Goal: Task Accomplishment & Management: Use online tool/utility

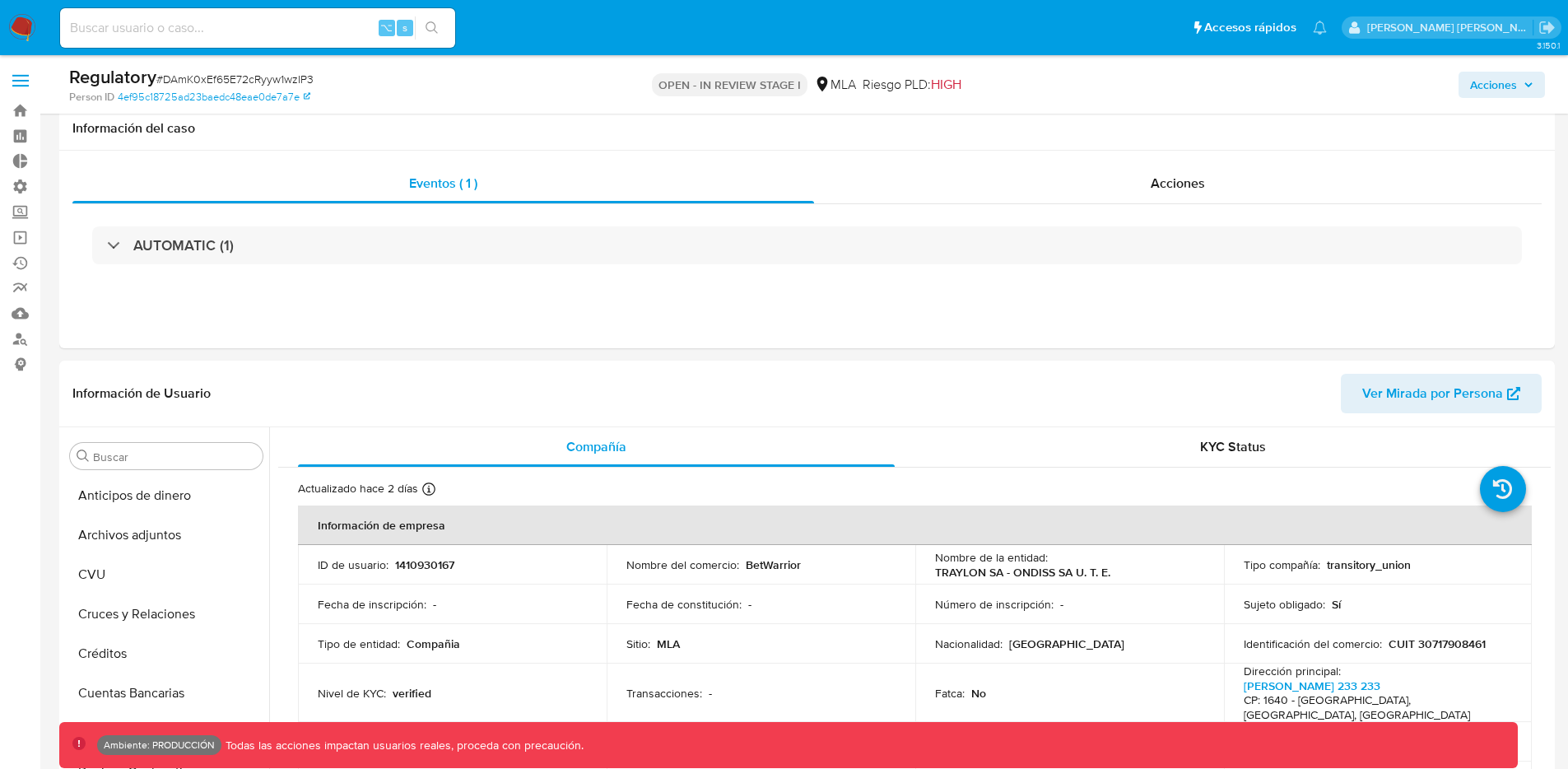
select select "10"
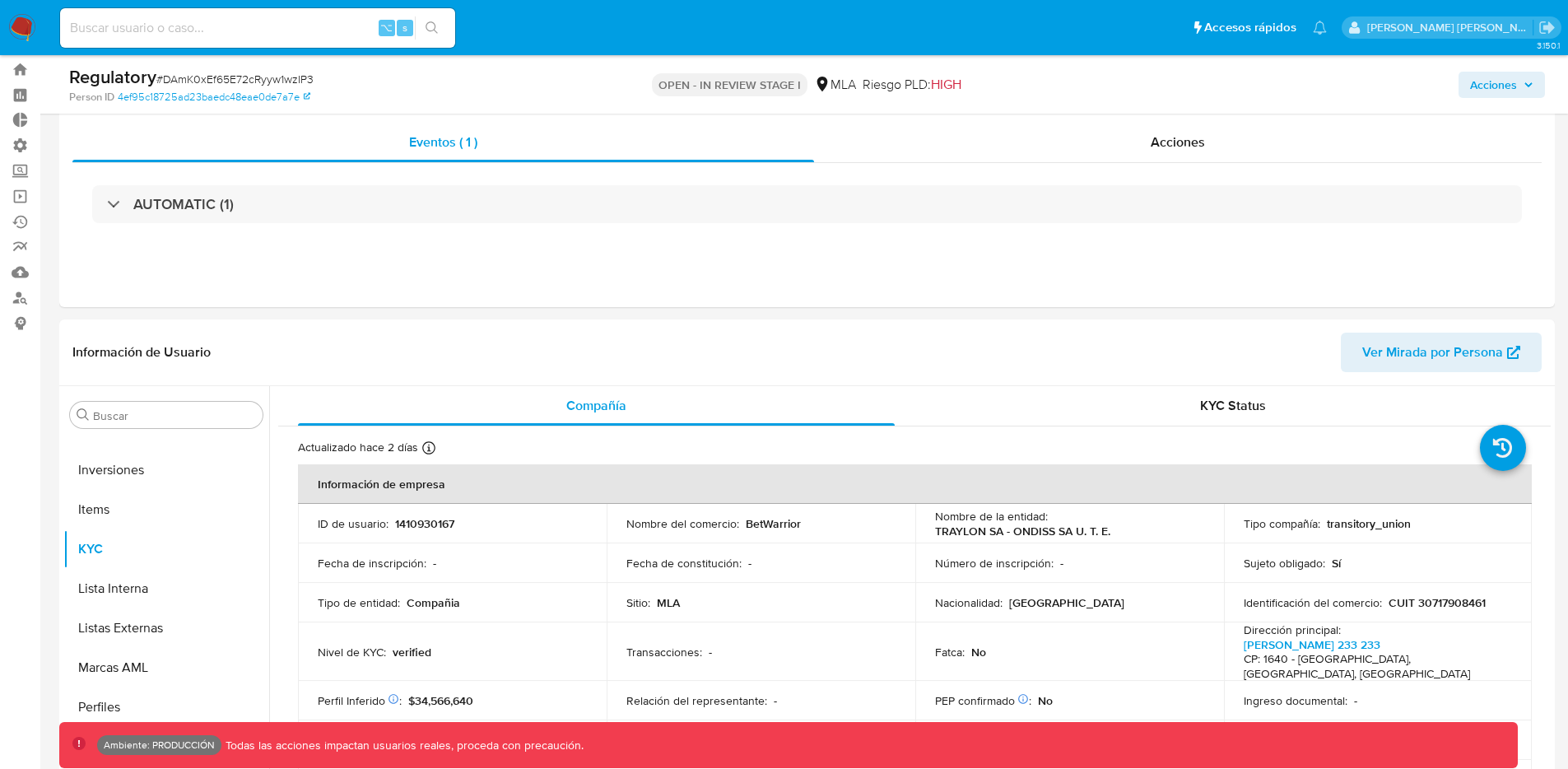
scroll to position [735, 0]
click at [27, 198] on link "Operaciones masivas" at bounding box center [97, 196] width 196 height 26
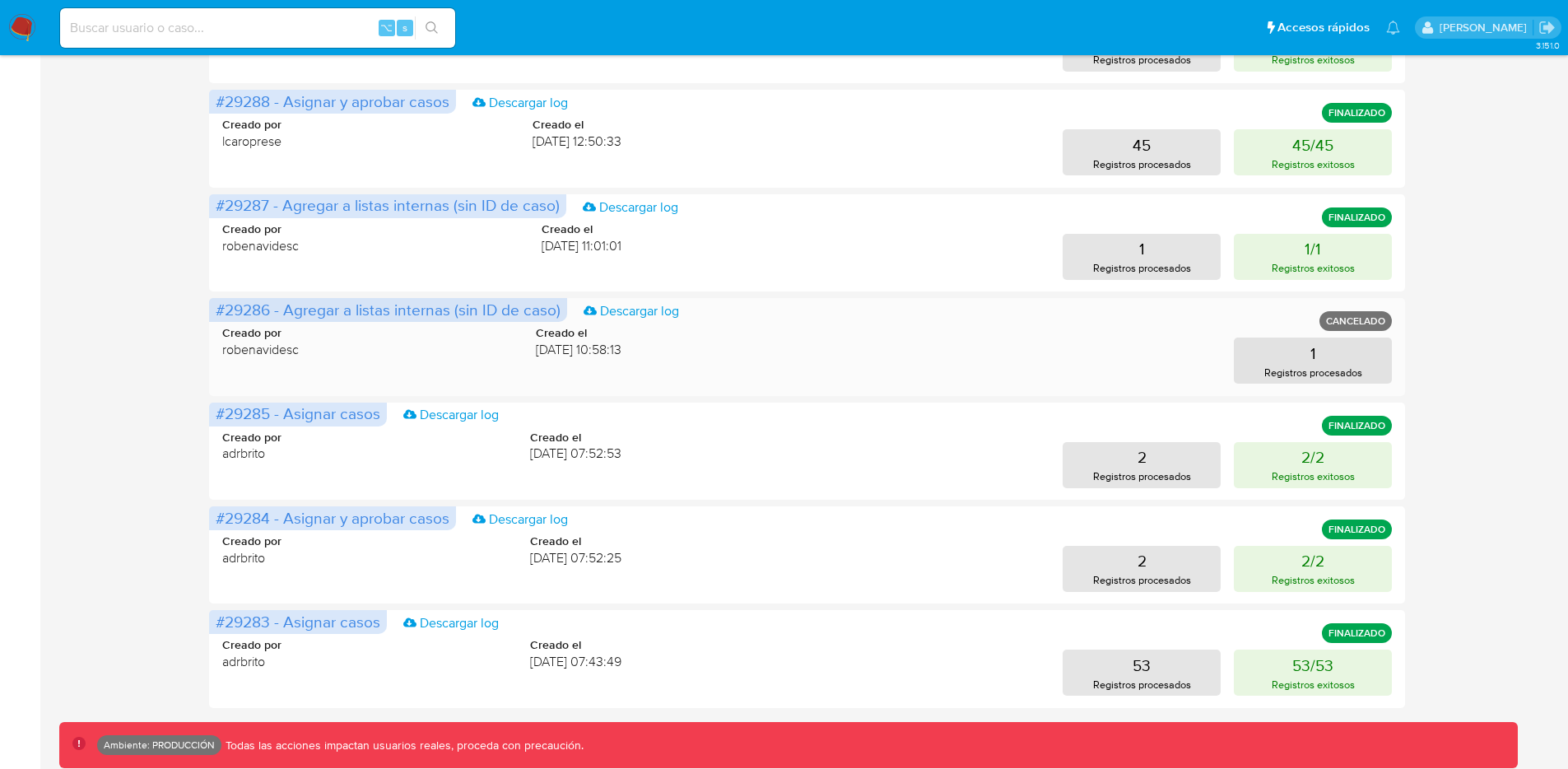
scroll to position [645, 0]
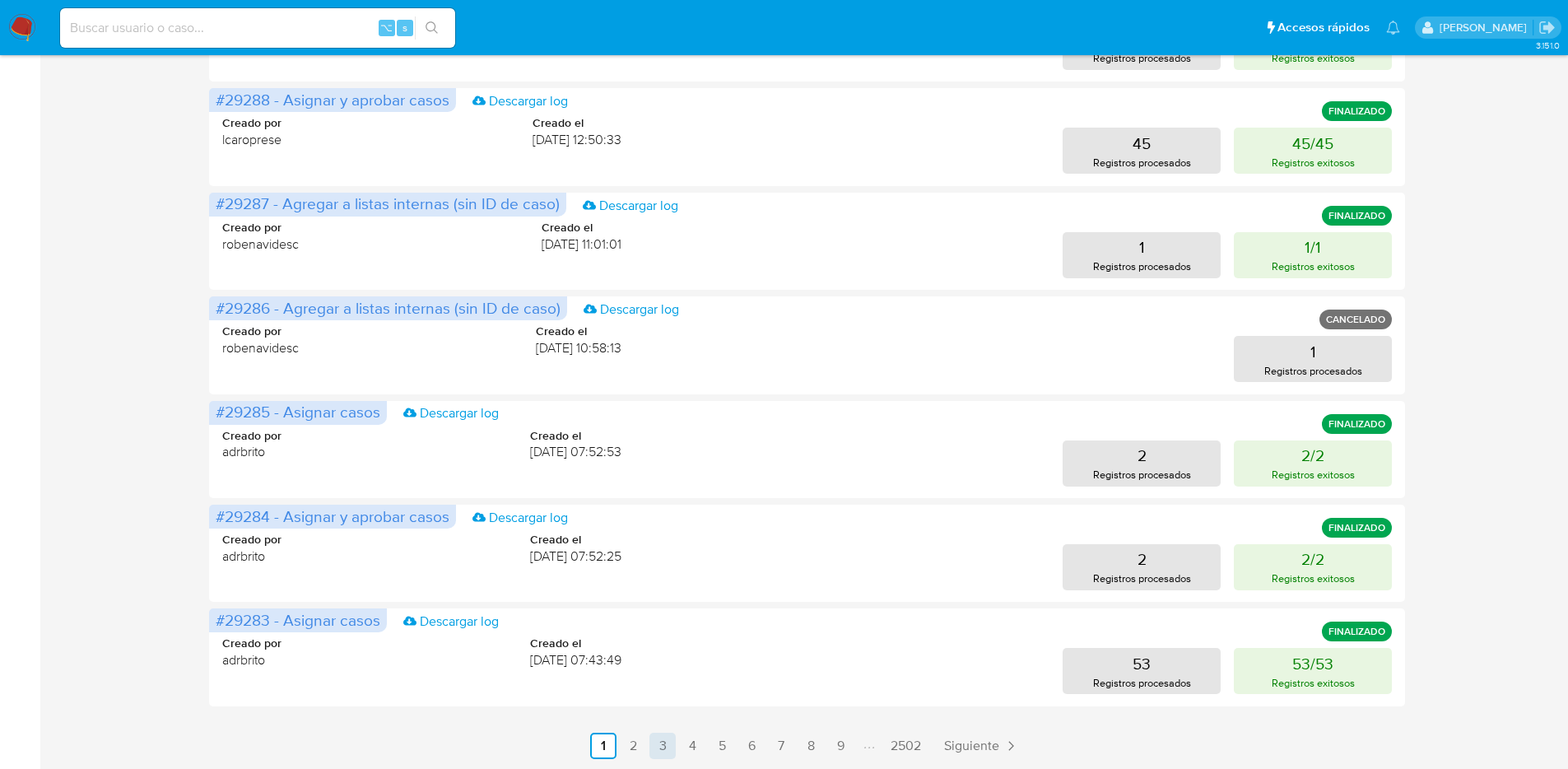
click at [668, 743] on link "3" at bounding box center [662, 745] width 27 height 27
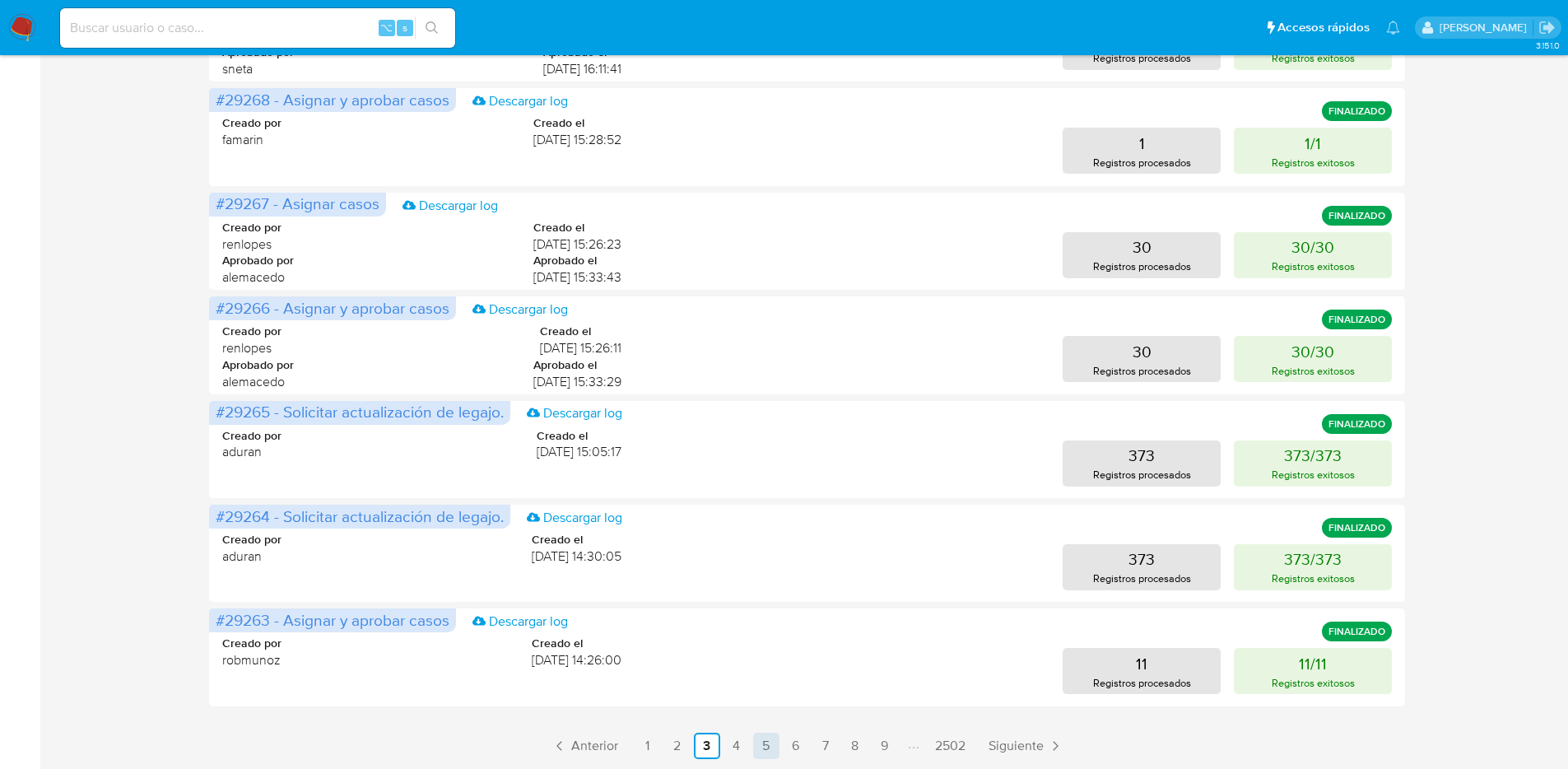
click at [771, 750] on link "5" at bounding box center [766, 745] width 27 height 27
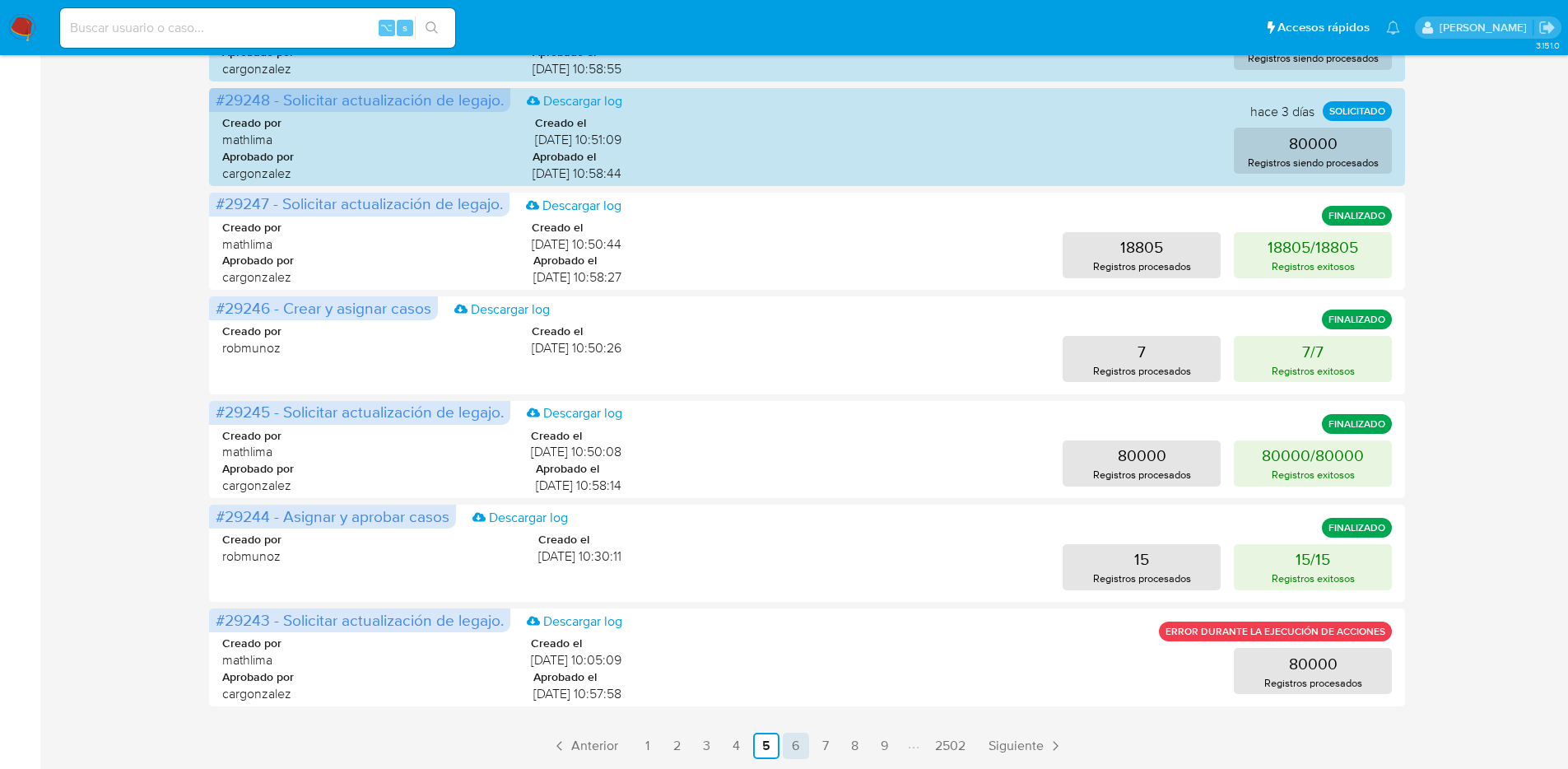
click at [796, 750] on link "6" at bounding box center [796, 745] width 27 height 27
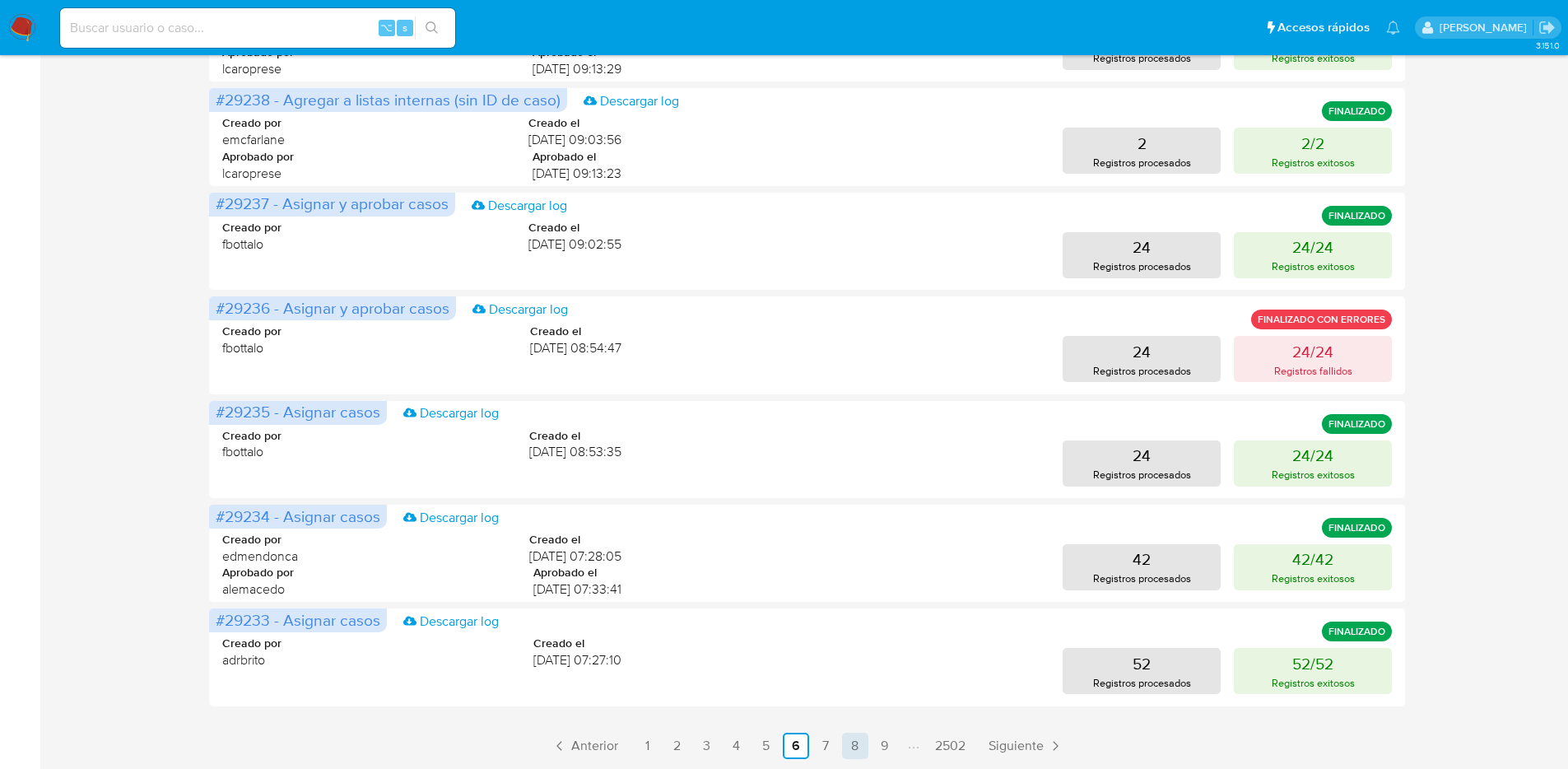
click at [851, 744] on link "8" at bounding box center [854, 745] width 27 height 27
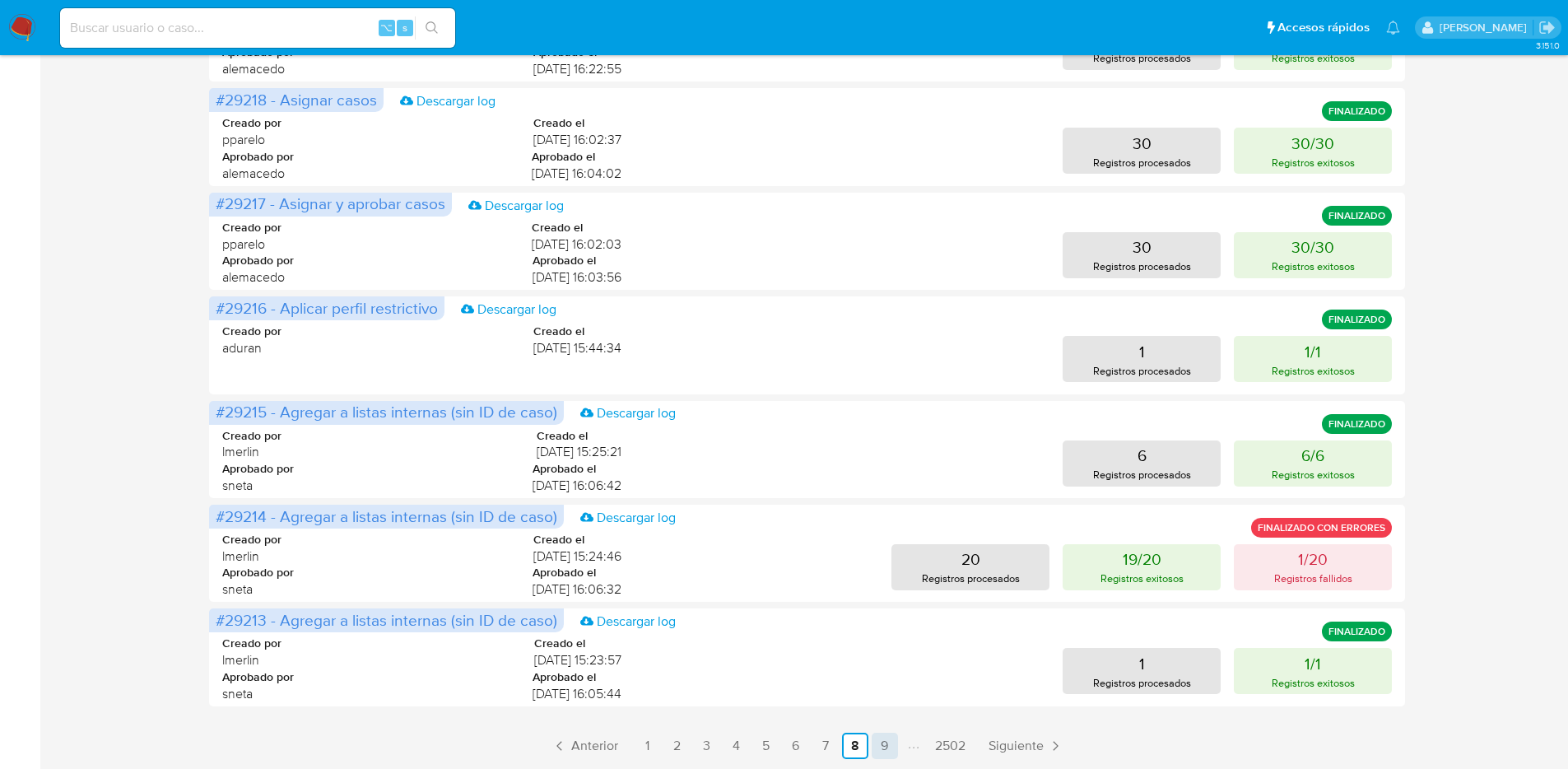
click at [885, 742] on link "9" at bounding box center [884, 745] width 27 height 27
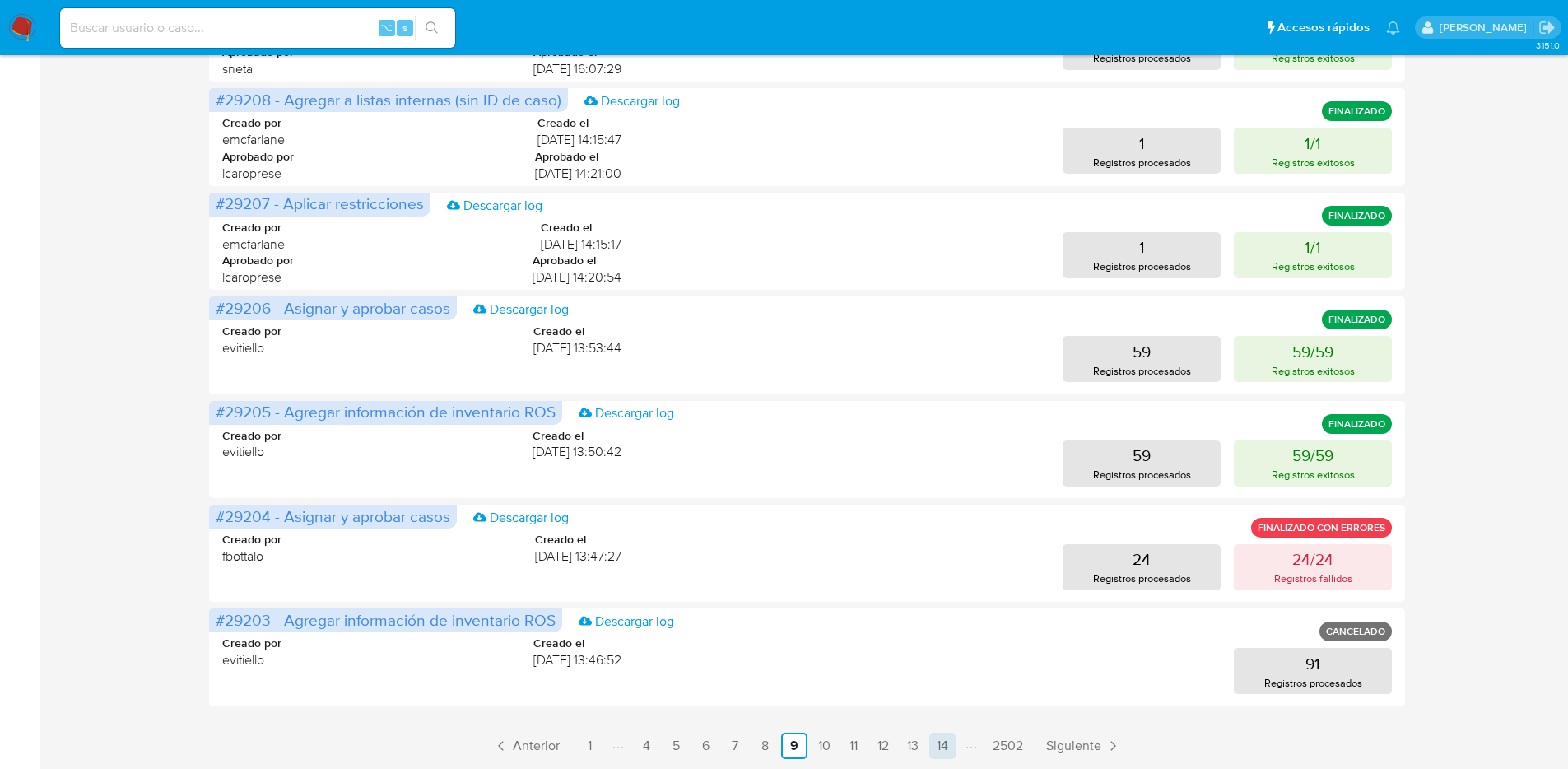
click at [938, 750] on link "14" at bounding box center [942, 745] width 27 height 27
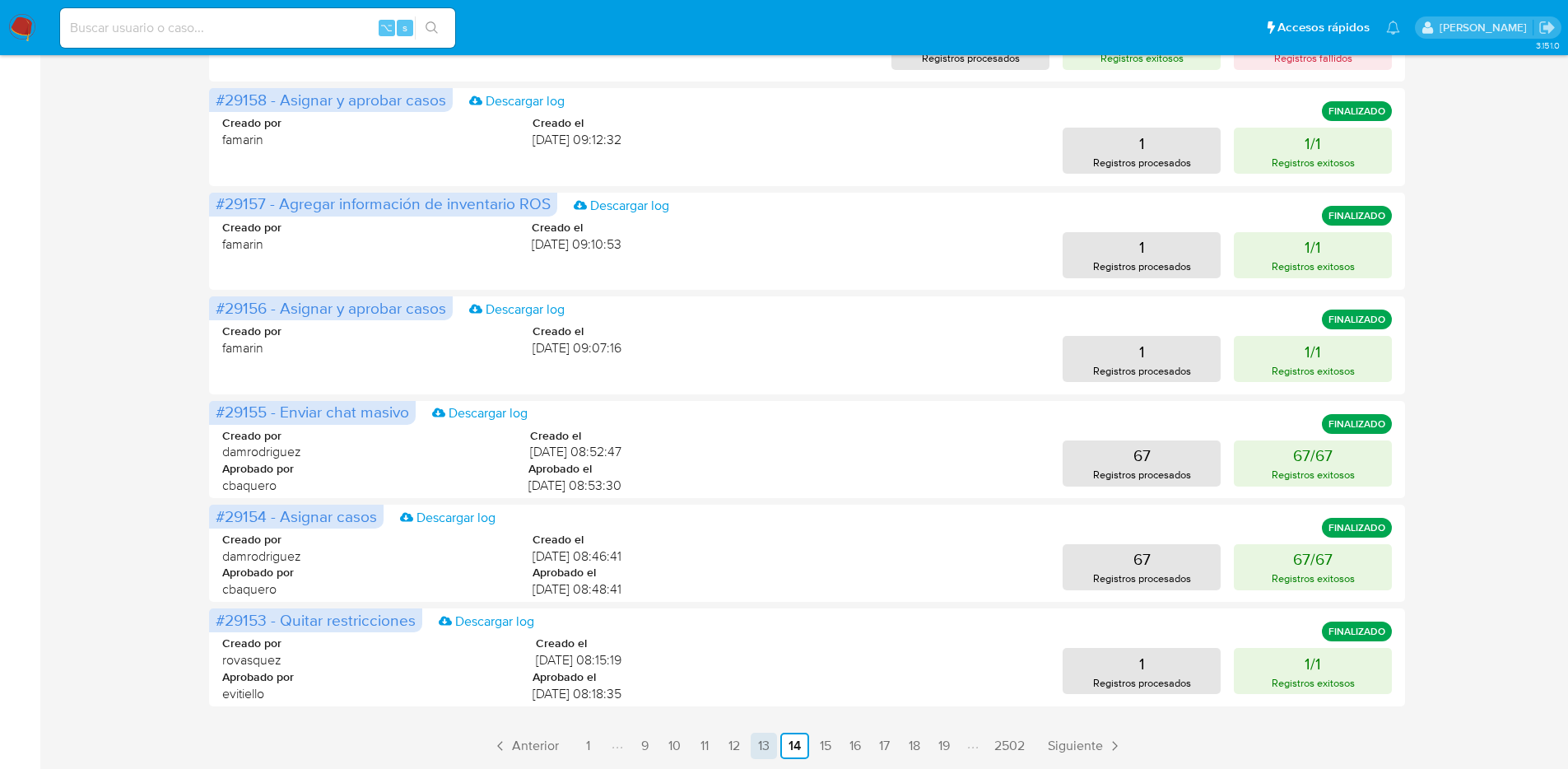
click at [770, 747] on link "13" at bounding box center [763, 745] width 27 height 27
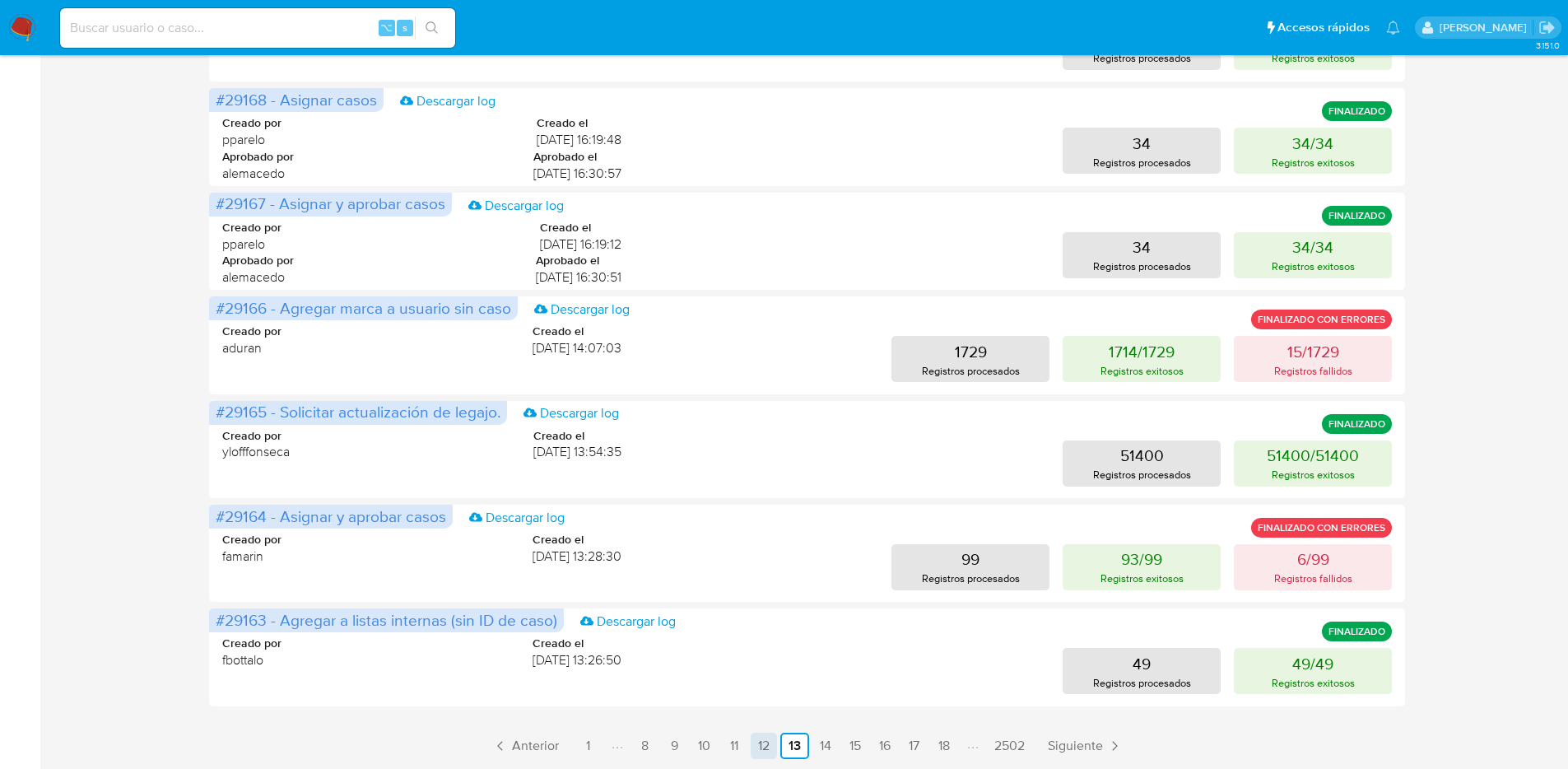
click at [764, 743] on link "12" at bounding box center [763, 745] width 27 height 27
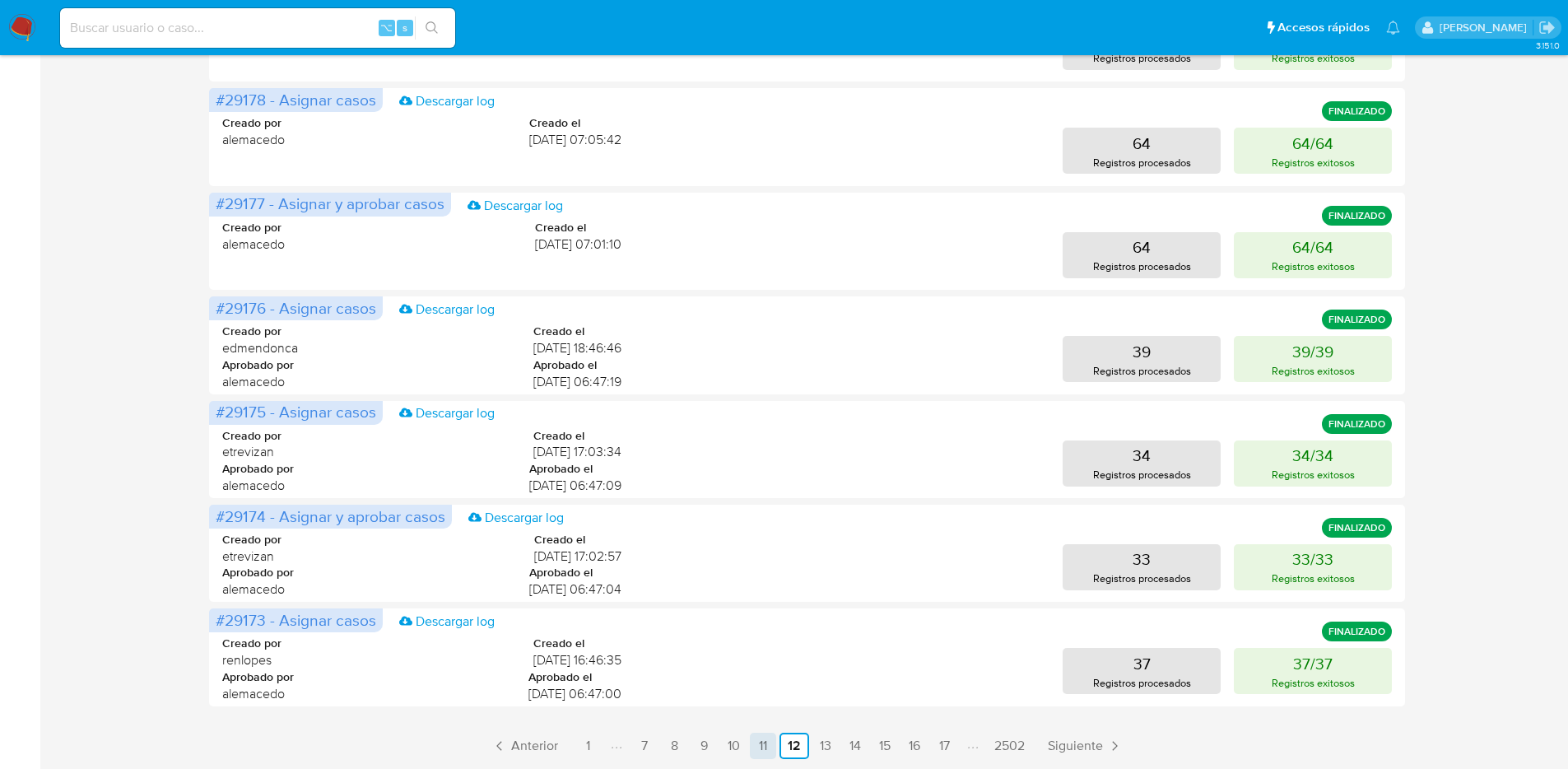
click at [764, 751] on link "11" at bounding box center [763, 745] width 27 height 27
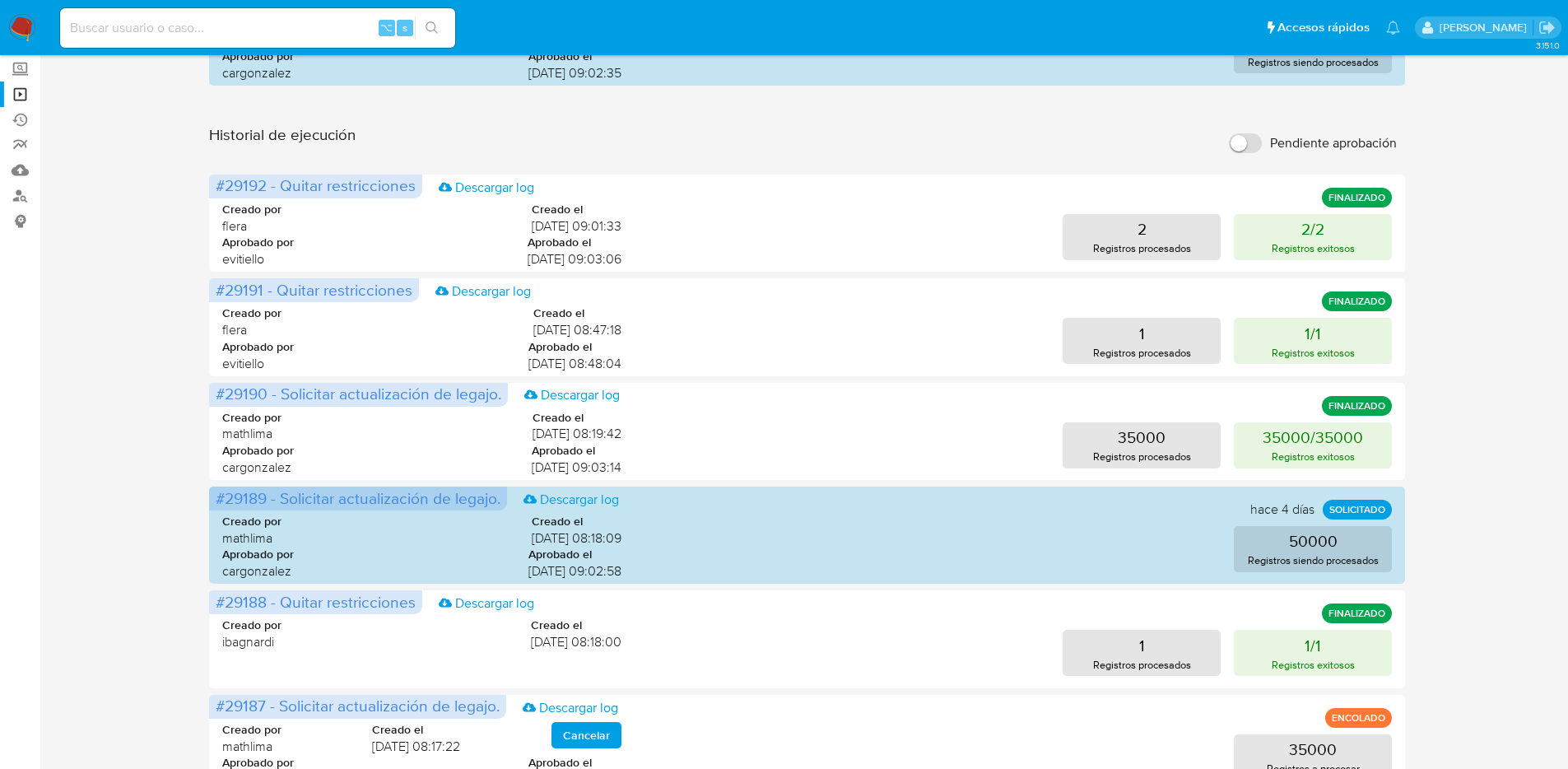
scroll to position [0, 0]
